Goal: Information Seeking & Learning: Learn about a topic

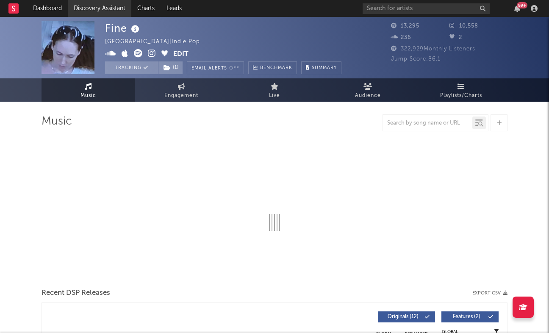
click at [99, 9] on link "Discovery Assistant" at bounding box center [100, 8] width 64 height 17
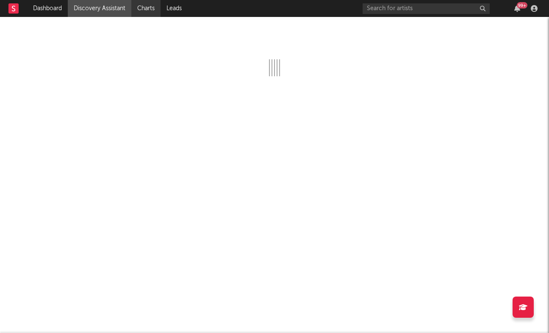
click at [155, 8] on link "Charts" at bounding box center [145, 8] width 29 height 17
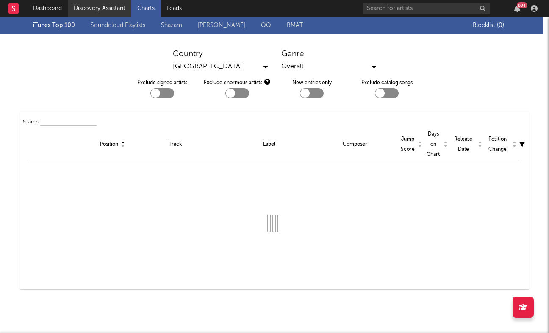
click at [112, 8] on link "Discovery Assistant" at bounding box center [100, 8] width 64 height 17
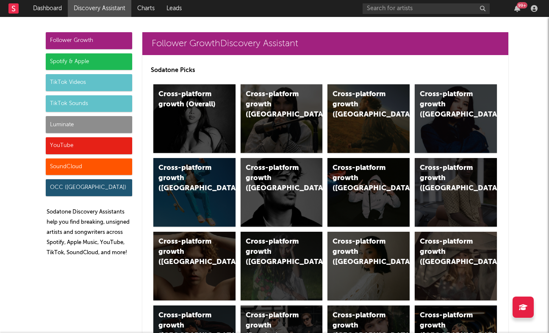
click at [116, 159] on div "SoundCloud" at bounding box center [89, 166] width 86 height 17
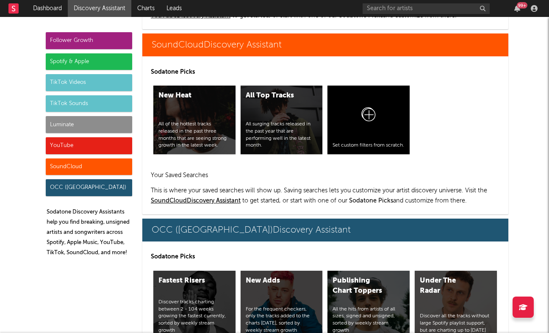
click at [117, 147] on div "YouTube" at bounding box center [89, 145] width 86 height 17
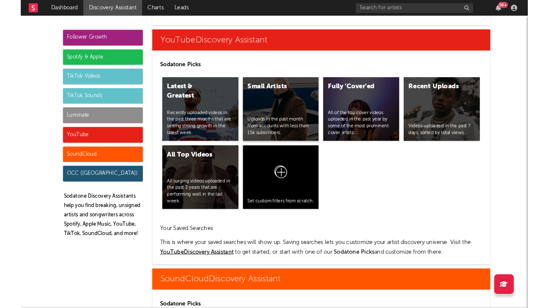
scroll to position [4763, 0]
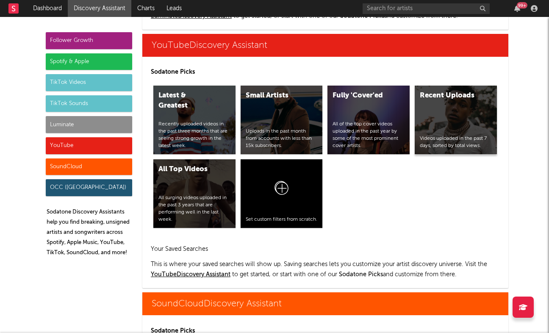
click at [435, 122] on div "Recent Uploads Videos uploaded in the past 7 days, sorted by total views." at bounding box center [456, 120] width 82 height 69
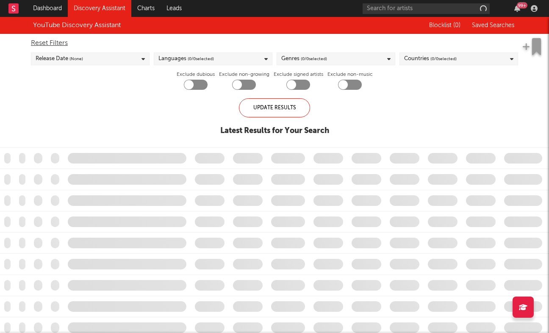
checkbox input "true"
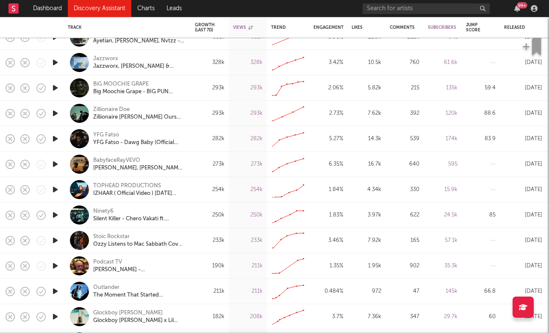
click at [56, 215] on icon "button" at bounding box center [55, 215] width 9 height 11
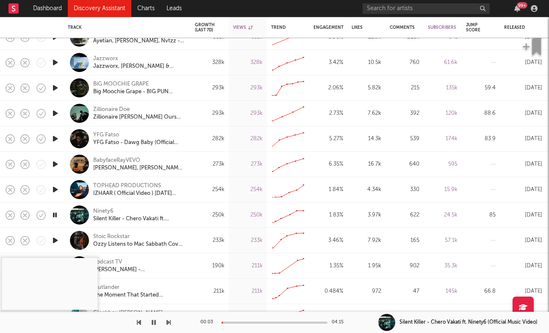
click at [243, 322] on div at bounding box center [275, 323] width 106 height 2
click at [154, 322] on icon "button" at bounding box center [154, 322] width 4 height 7
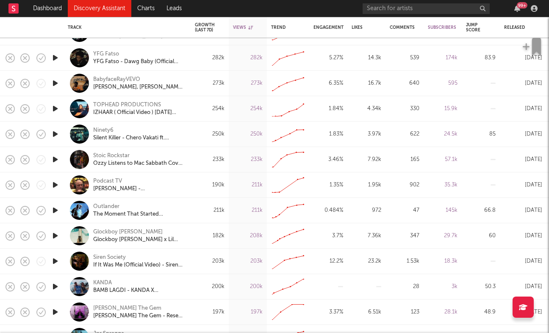
click at [55, 158] on icon "button" at bounding box center [55, 159] width 9 height 11
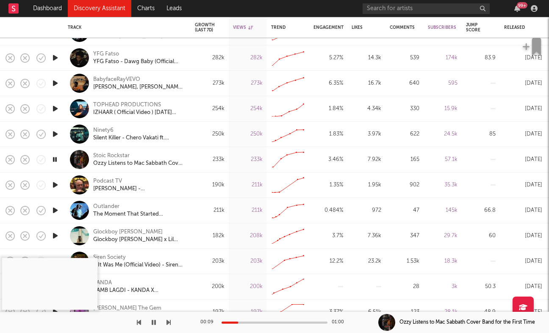
click at [55, 208] on icon "button" at bounding box center [55, 210] width 9 height 11
click at [56, 236] on icon "button" at bounding box center [55, 235] width 9 height 11
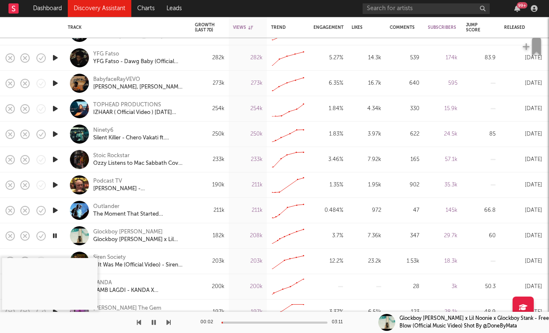
click at [56, 237] on icon "button" at bounding box center [55, 235] width 8 height 11
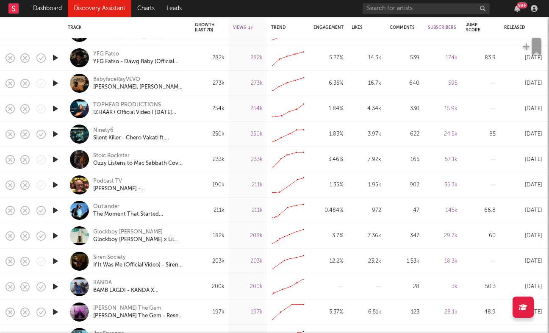
click at [56, 237] on icon "button" at bounding box center [55, 235] width 9 height 11
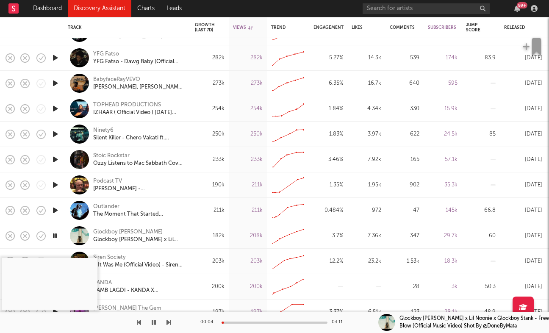
click at [255, 322] on div at bounding box center [275, 323] width 106 height 2
click at [117, 231] on div "Glockboy [PERSON_NAME]" at bounding box center [127, 232] width 69 height 8
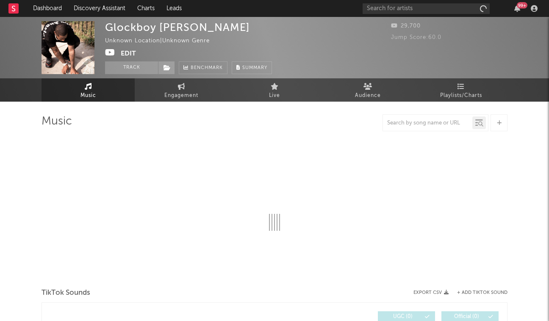
select select "1w"
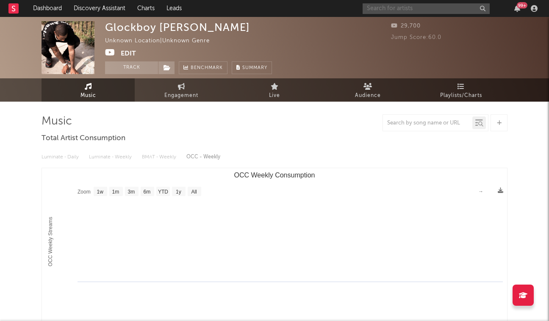
click at [380, 9] on input "text" at bounding box center [426, 8] width 127 height 11
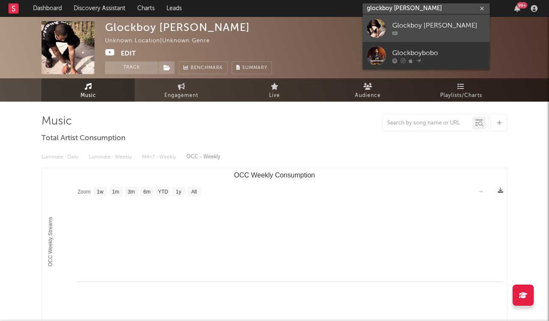
type input "glockboy [PERSON_NAME]"
click at [403, 34] on div at bounding box center [438, 33] width 93 height 5
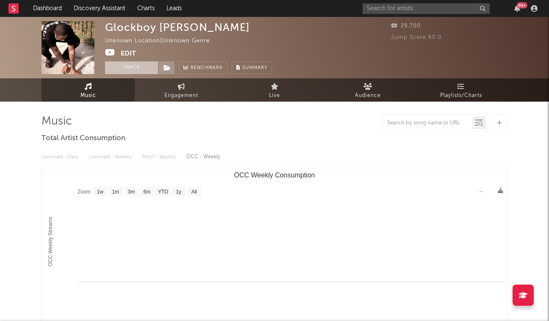
click at [130, 66] on button "Track" at bounding box center [131, 67] width 53 height 13
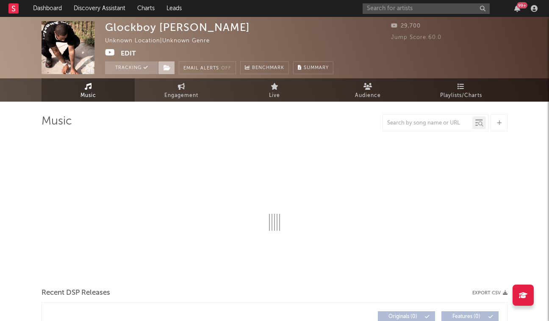
click at [166, 65] on icon at bounding box center [167, 68] width 7 height 6
select select "1w"
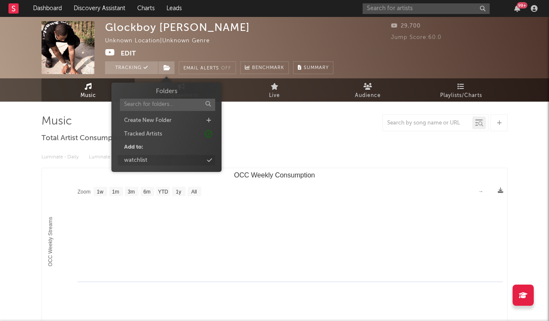
click at [168, 158] on div "watchlist" at bounding box center [166, 160] width 97 height 11
